Goal: Task Accomplishment & Management: Use online tool/utility

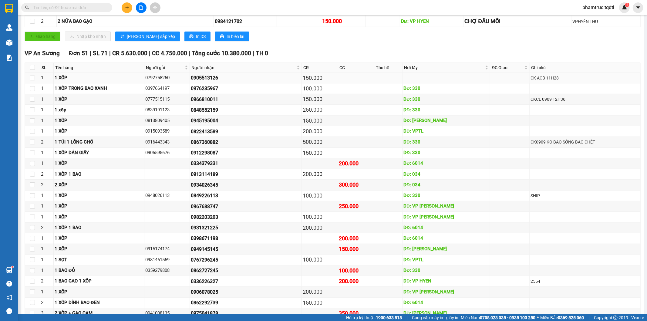
scroll to position [159, 0]
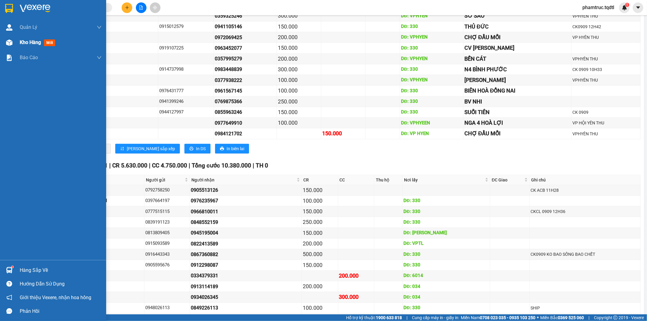
click at [15, 44] on div "Kho hàng mới" at bounding box center [53, 42] width 106 height 15
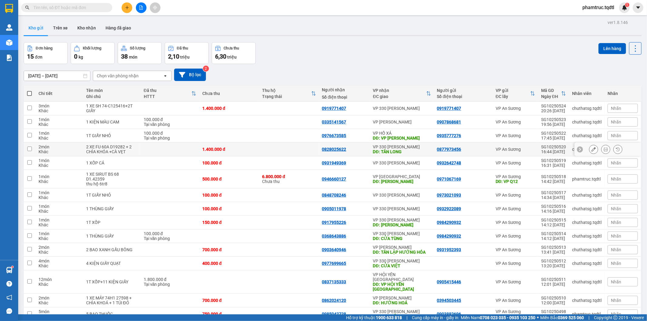
scroll to position [28, 0]
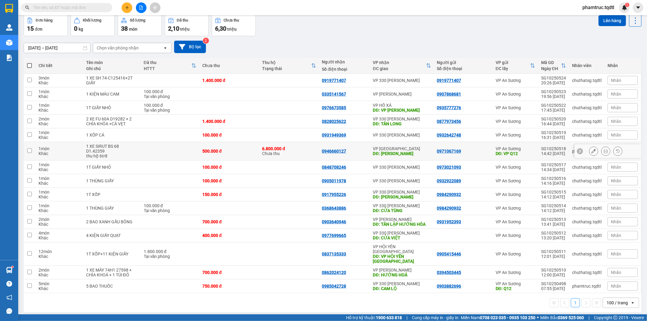
click at [30, 151] on input "checkbox" at bounding box center [29, 150] width 5 height 5
checkbox input "true"
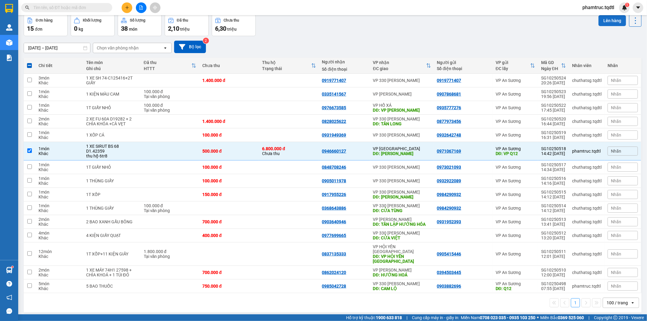
click at [601, 20] on button "Lên hàng" at bounding box center [613, 20] width 28 height 11
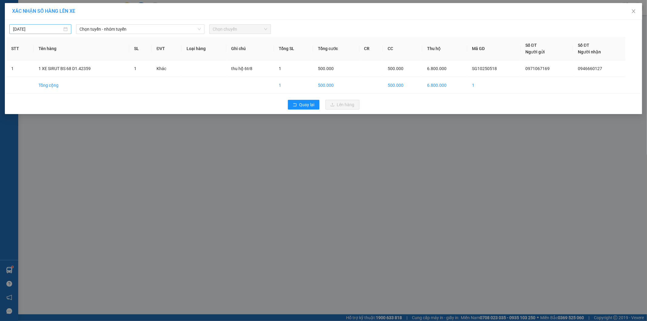
click at [52, 26] on input "[DATE]" at bounding box center [37, 29] width 49 height 7
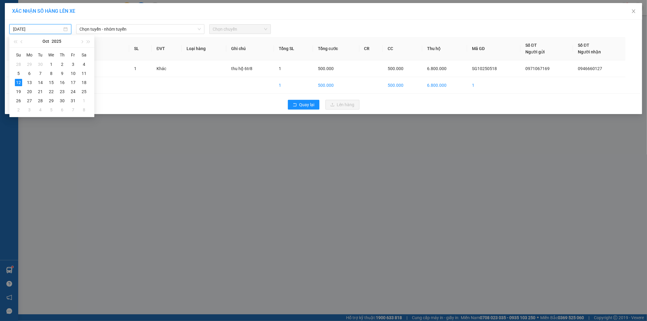
type input "[DATE]"
click at [121, 27] on span "Chọn tuyến - nhóm tuyến" at bounding box center [140, 29] width 121 height 9
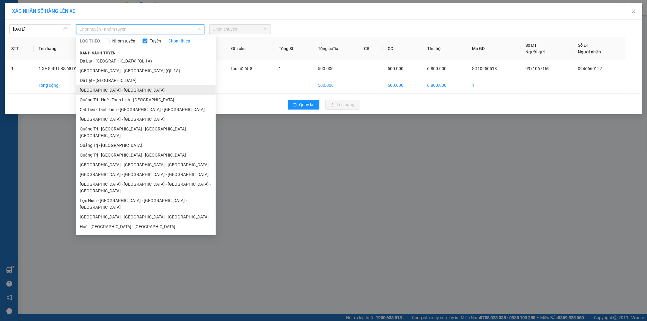
click at [102, 86] on li "[GEOGRAPHIC_DATA] - [GEOGRAPHIC_DATA]" at bounding box center [146, 90] width 140 height 10
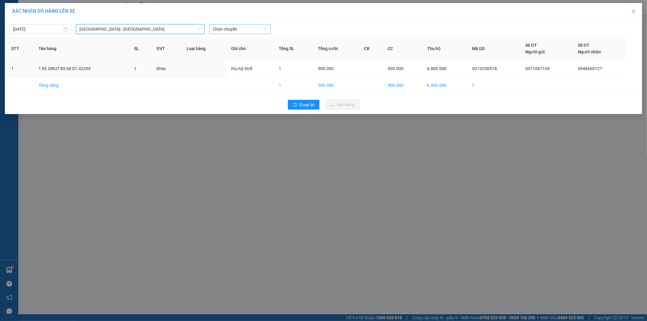
click at [256, 32] on span "Chọn chuyến" at bounding box center [240, 29] width 55 height 9
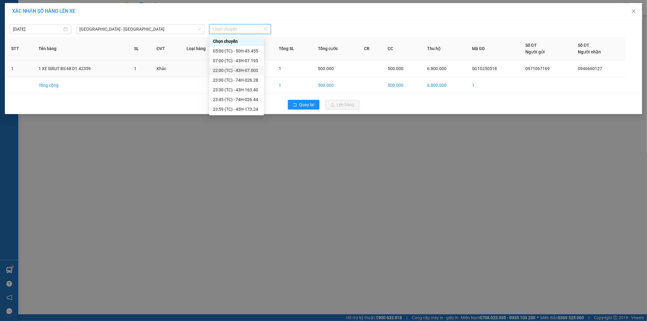
click at [249, 72] on div "22:00 (TC) - 43H-07.003" at bounding box center [236, 70] width 47 height 7
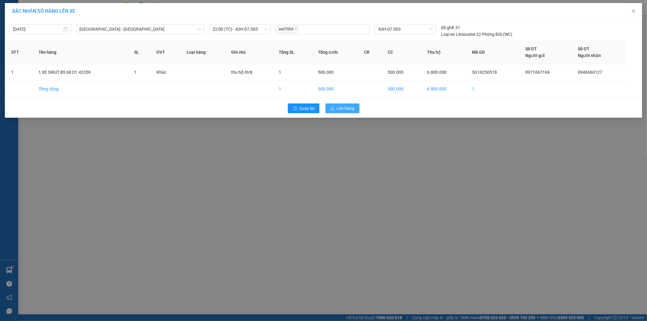
click at [350, 110] on span "Lên hàng" at bounding box center [346, 108] width 18 height 7
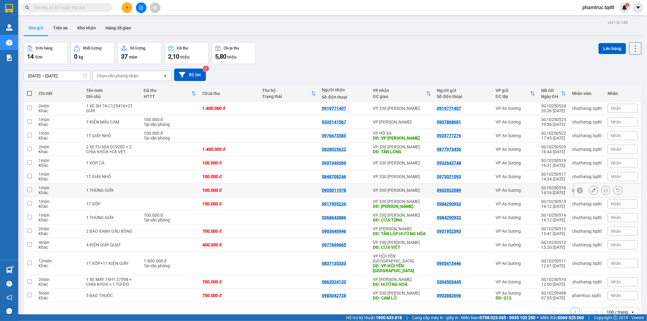
scroll to position [28, 0]
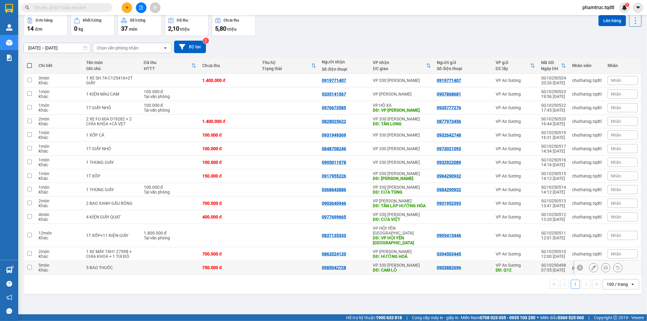
click at [28, 265] on input "checkbox" at bounding box center [29, 267] width 5 height 5
checkbox input "true"
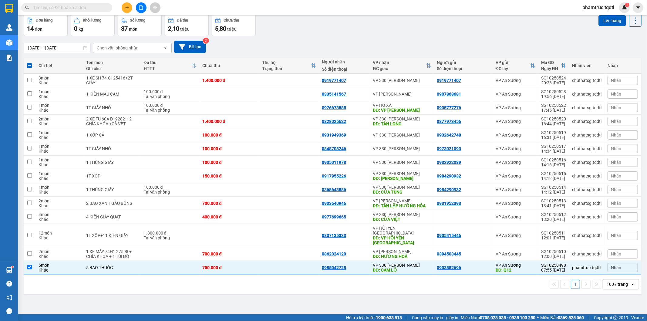
scroll to position [0, 0]
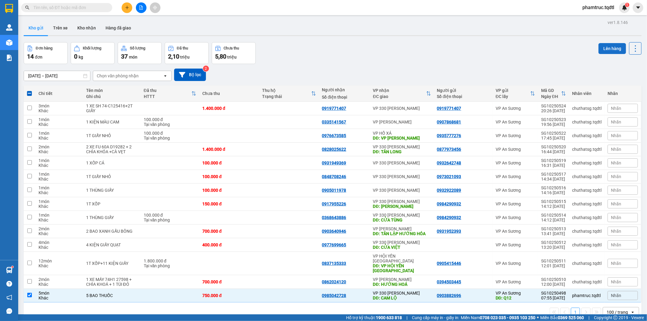
click at [607, 53] on button "Lên hàng" at bounding box center [613, 48] width 28 height 11
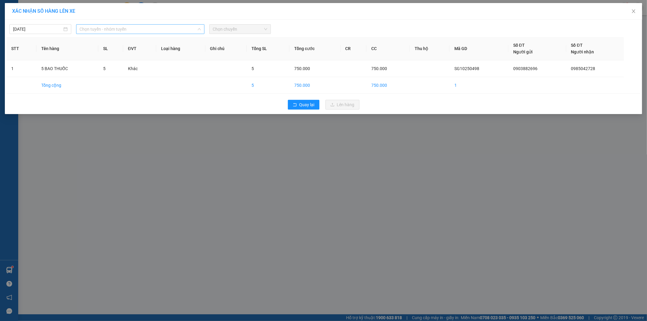
click at [120, 30] on span "Chọn tuyến - nhóm tuyến" at bounding box center [140, 29] width 121 height 9
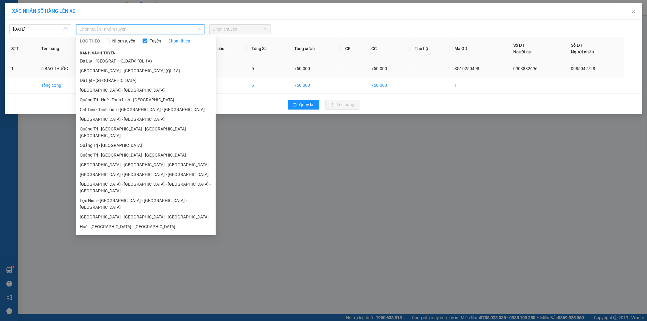
drag, startPoint x: 93, startPoint y: 86, endPoint x: 107, endPoint y: 72, distance: 20.2
click at [94, 85] on li "[GEOGRAPHIC_DATA] - [GEOGRAPHIC_DATA]" at bounding box center [146, 90] width 140 height 10
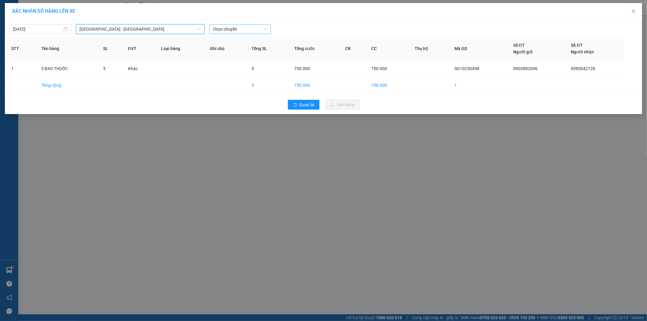
click at [212, 27] on div "Chọn chuyến" at bounding box center [240, 29] width 62 height 10
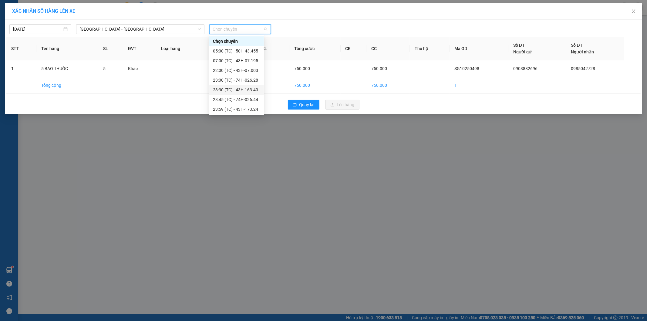
click at [229, 87] on div "23:30 (TC) - 43H-163.40" at bounding box center [236, 90] width 47 height 7
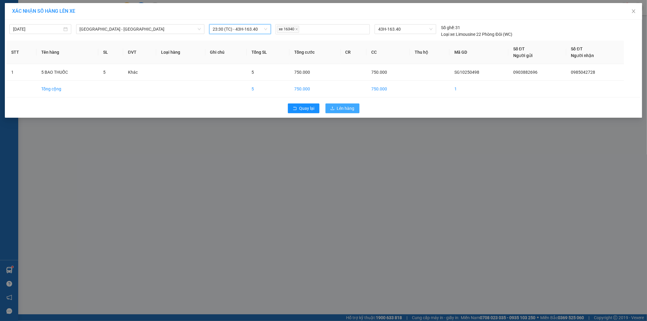
click at [337, 108] on span "Lên hàng" at bounding box center [346, 108] width 18 height 7
